Goal: Transaction & Acquisition: Purchase product/service

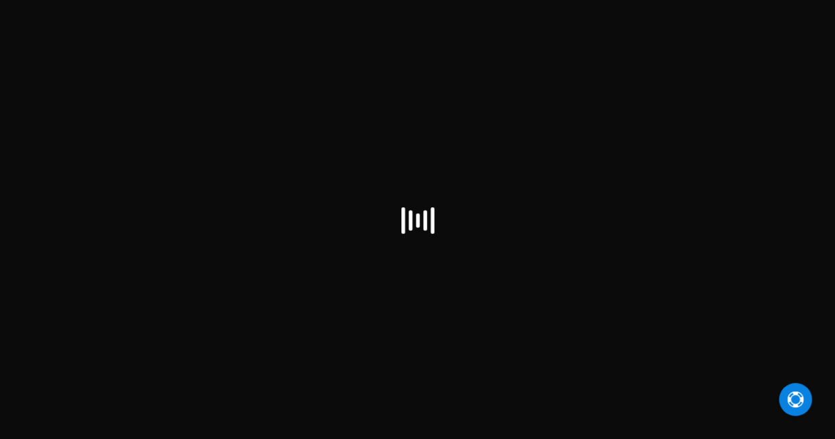
checkbox input "false"
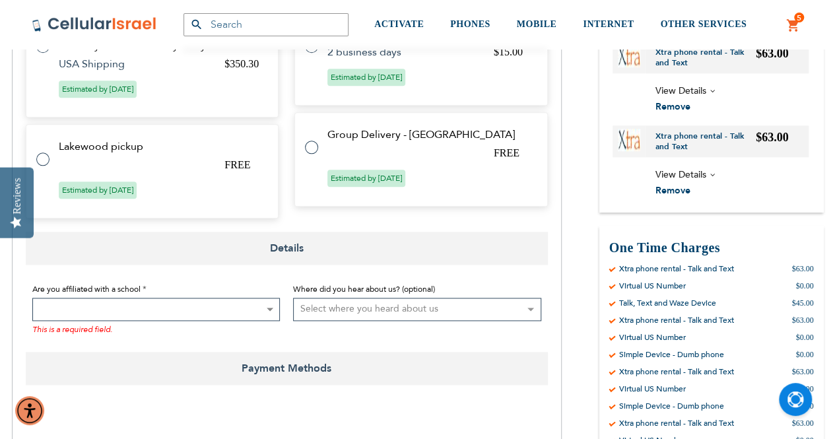
scroll to position [726, 0]
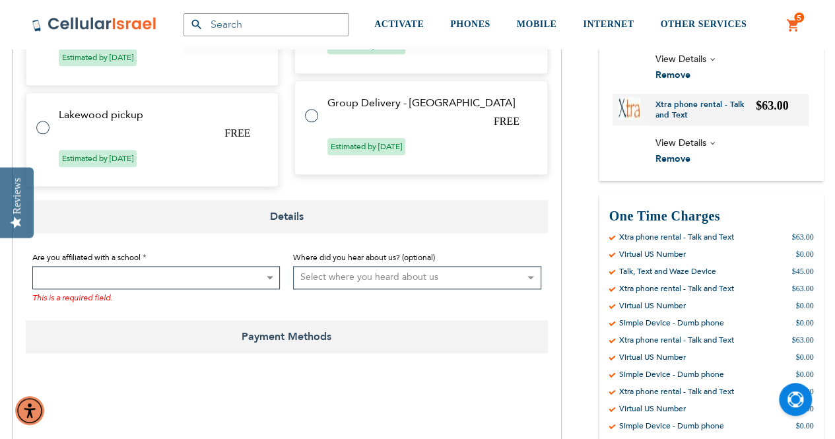
type input "[EMAIL_ADDRESS][DOMAIN_NAME]"
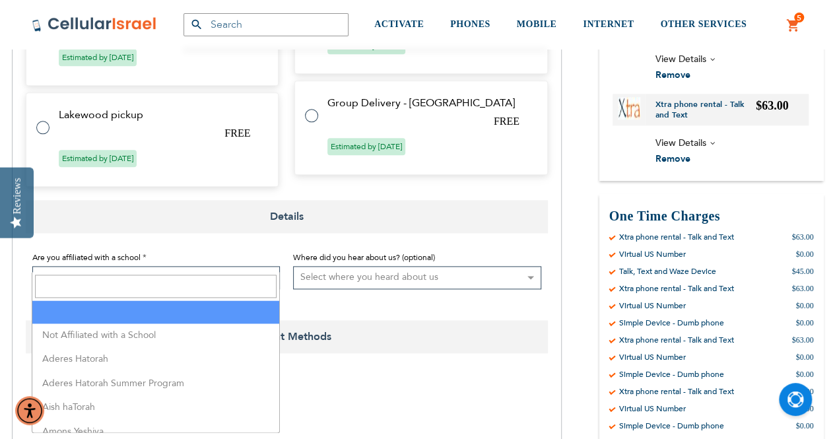
click at [247, 266] on span at bounding box center [156, 277] width 248 height 23
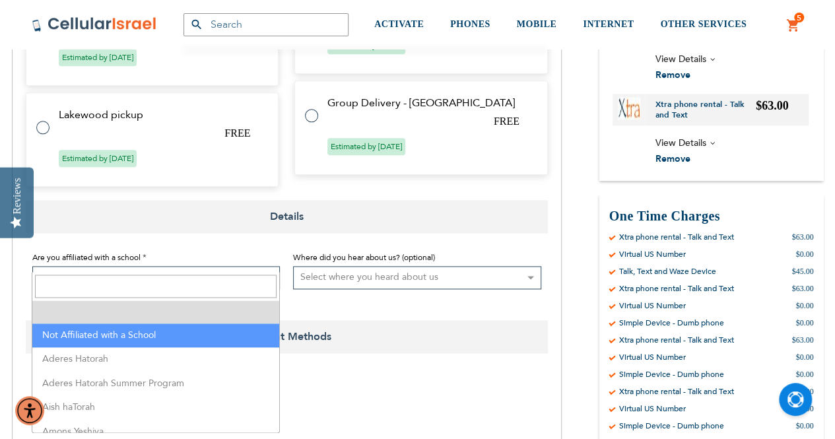
select select "199"
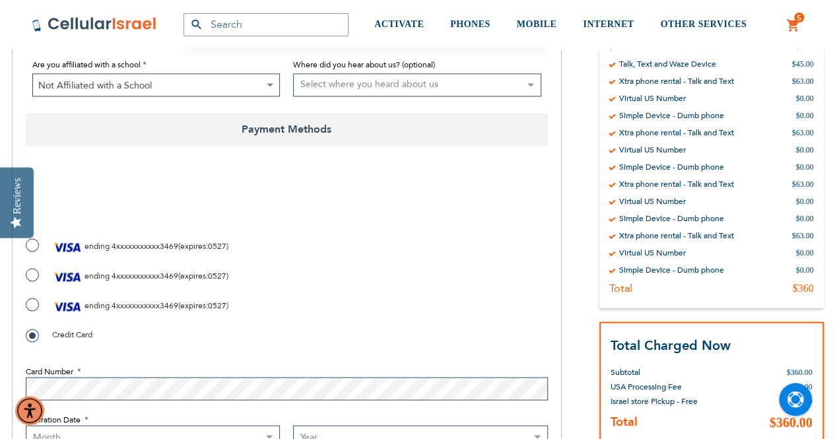
scroll to position [925, 0]
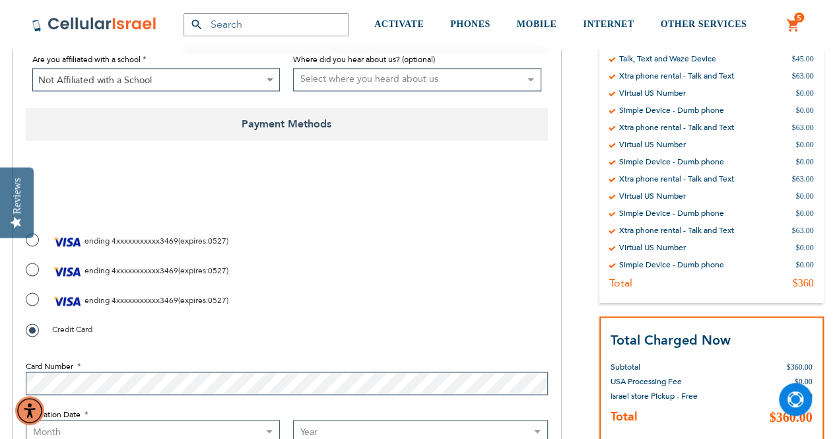
checkbox input "true"
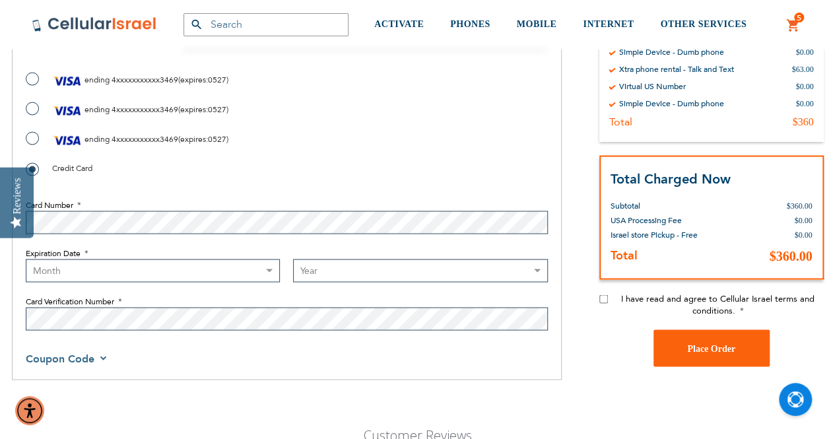
scroll to position [1123, 0]
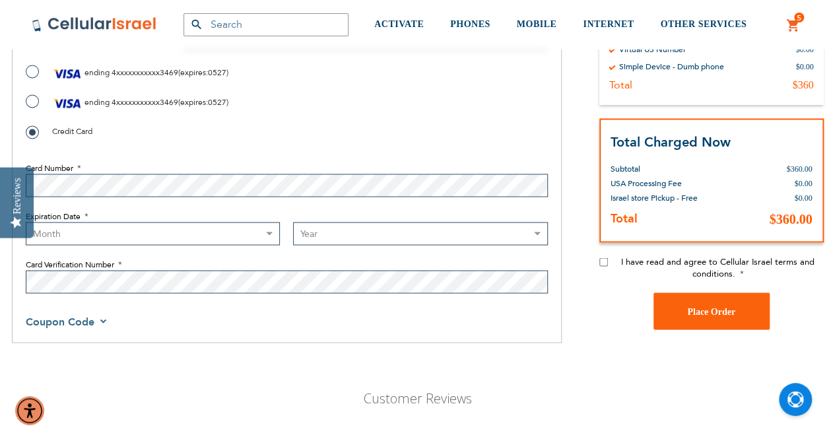
select select "5"
select select "2027"
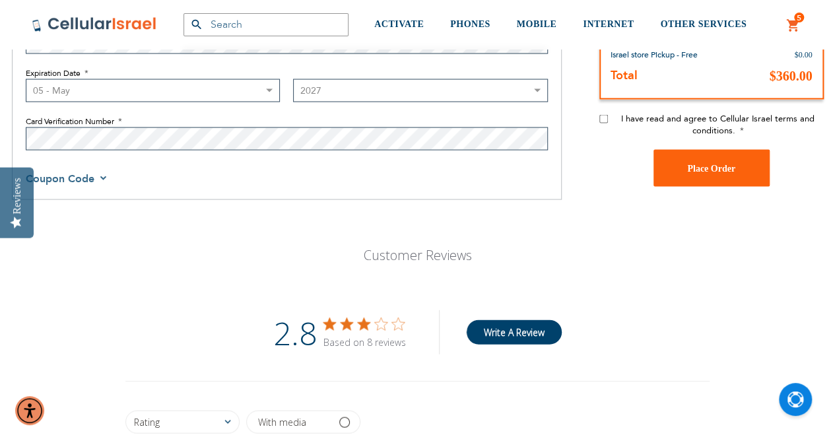
scroll to position [1189, 0]
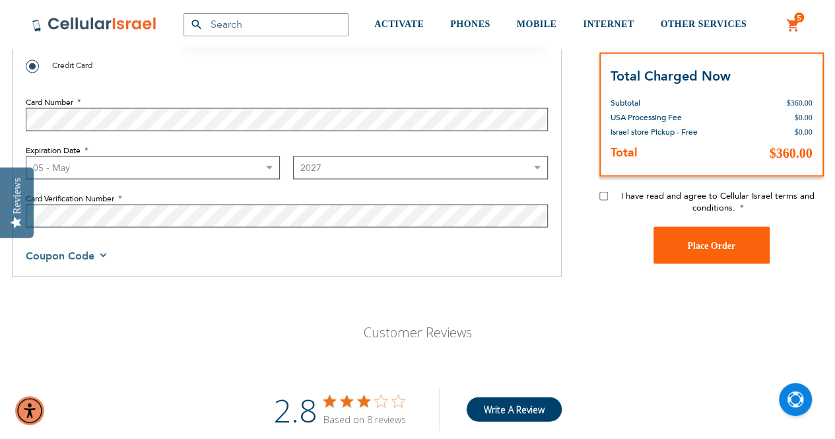
click at [606, 192] on input "I have read and agree to Cellular Israel terms and conditions." at bounding box center [604, 196] width 9 height 9
checkbox input "true"
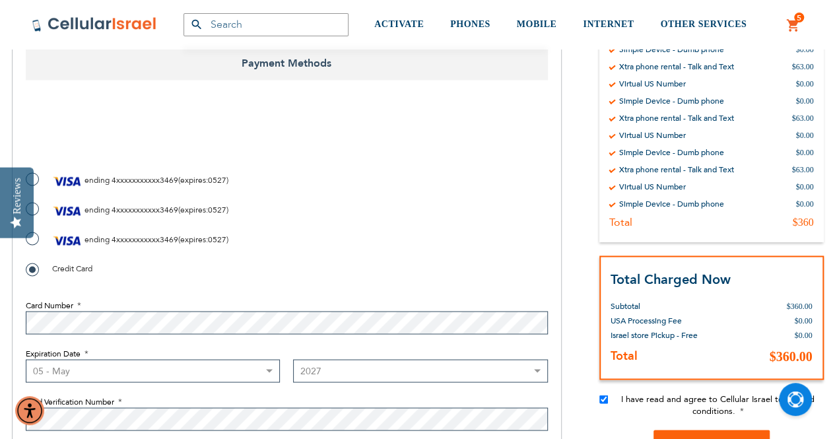
scroll to position [991, 0]
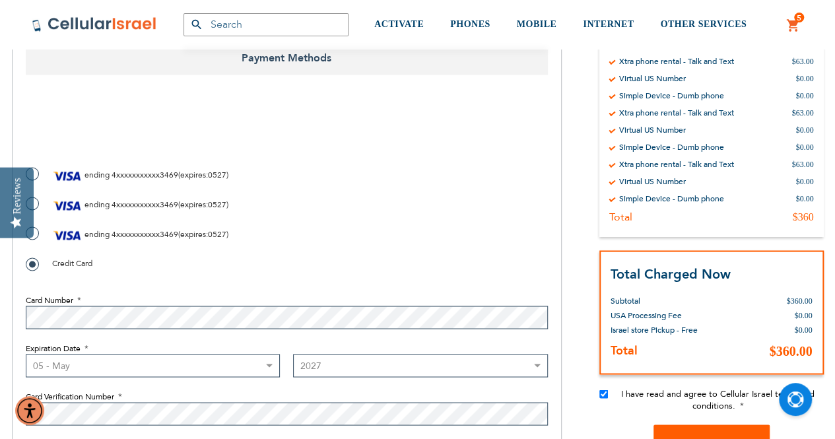
click at [721, 439] on span "Place Order" at bounding box center [711, 444] width 48 height 10
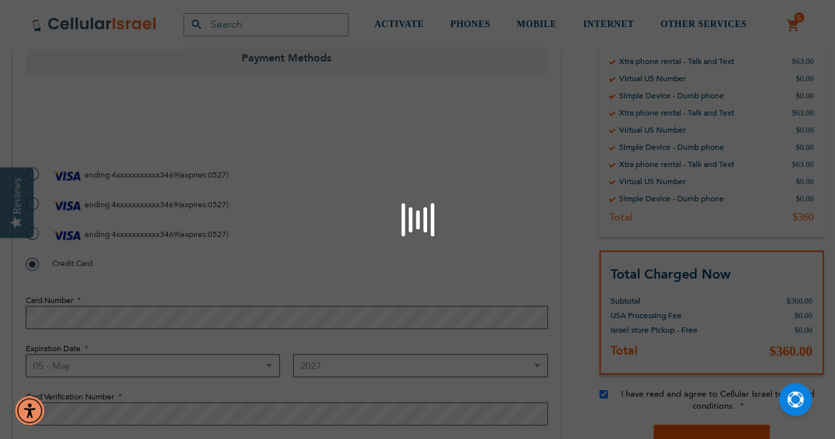
checkbox input "false"
click at [42, 114] on div "Please wait..." at bounding box center [417, 219] width 835 height 439
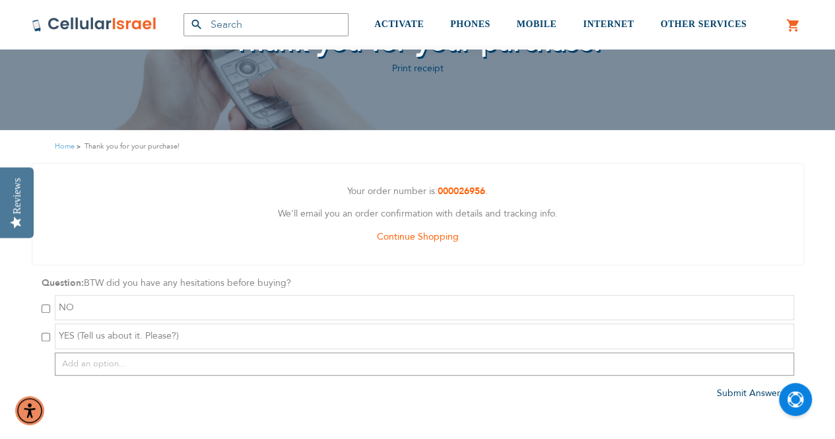
scroll to position [132, 0]
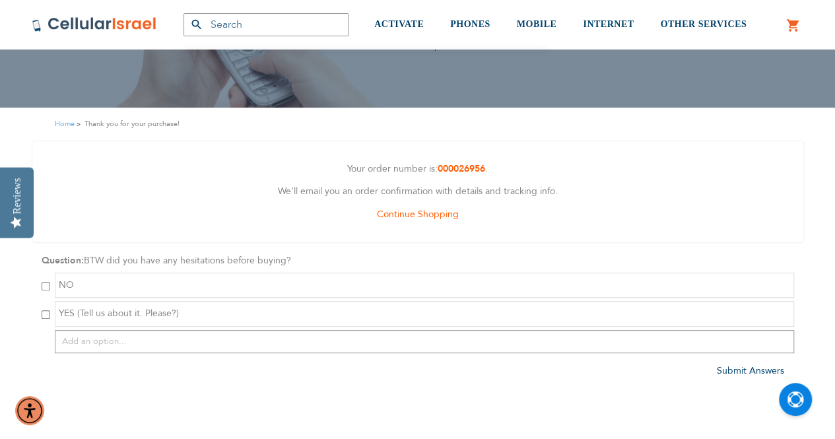
type input "[EMAIL_ADDRESS][DOMAIN_NAME]"
click at [44, 287] on input "checkbox" at bounding box center [46, 286] width 9 height 9
click at [43, 285] on input "checkbox" at bounding box center [46, 286] width 9 height 9
checkbox input "true"
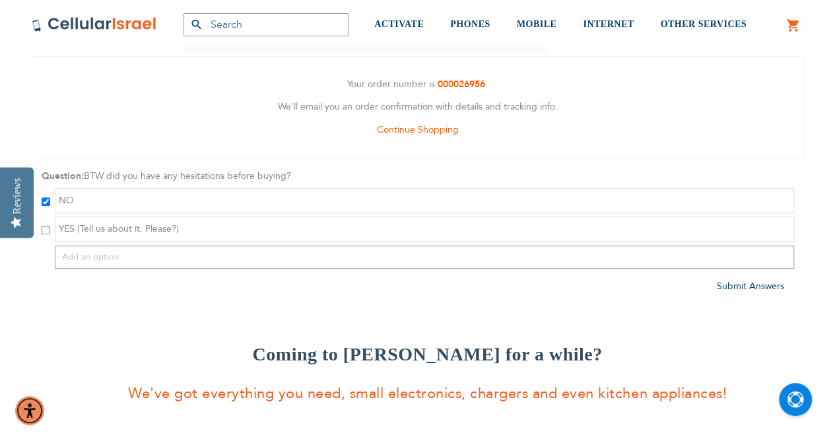
scroll to position [198, 0]
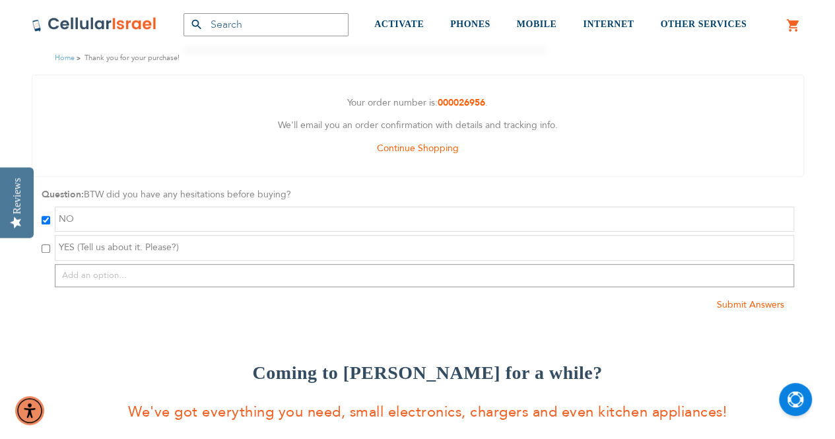
click at [750, 303] on span "Submit Answers" at bounding box center [750, 305] width 67 height 13
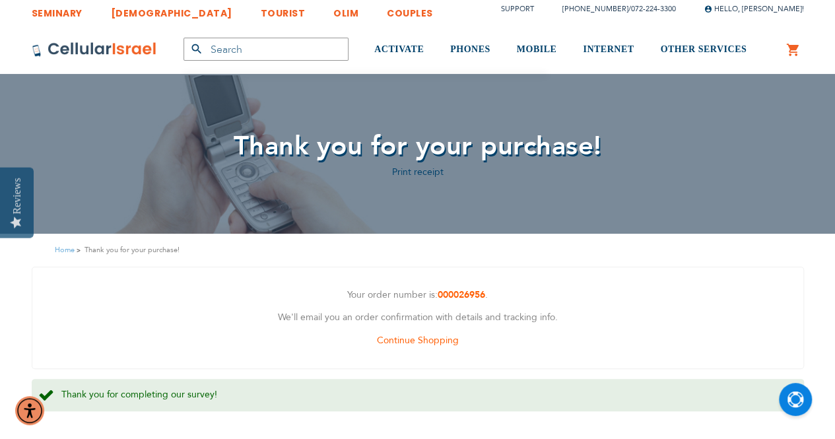
scroll to position [0, 0]
